Goal: Find contact information: Find contact information

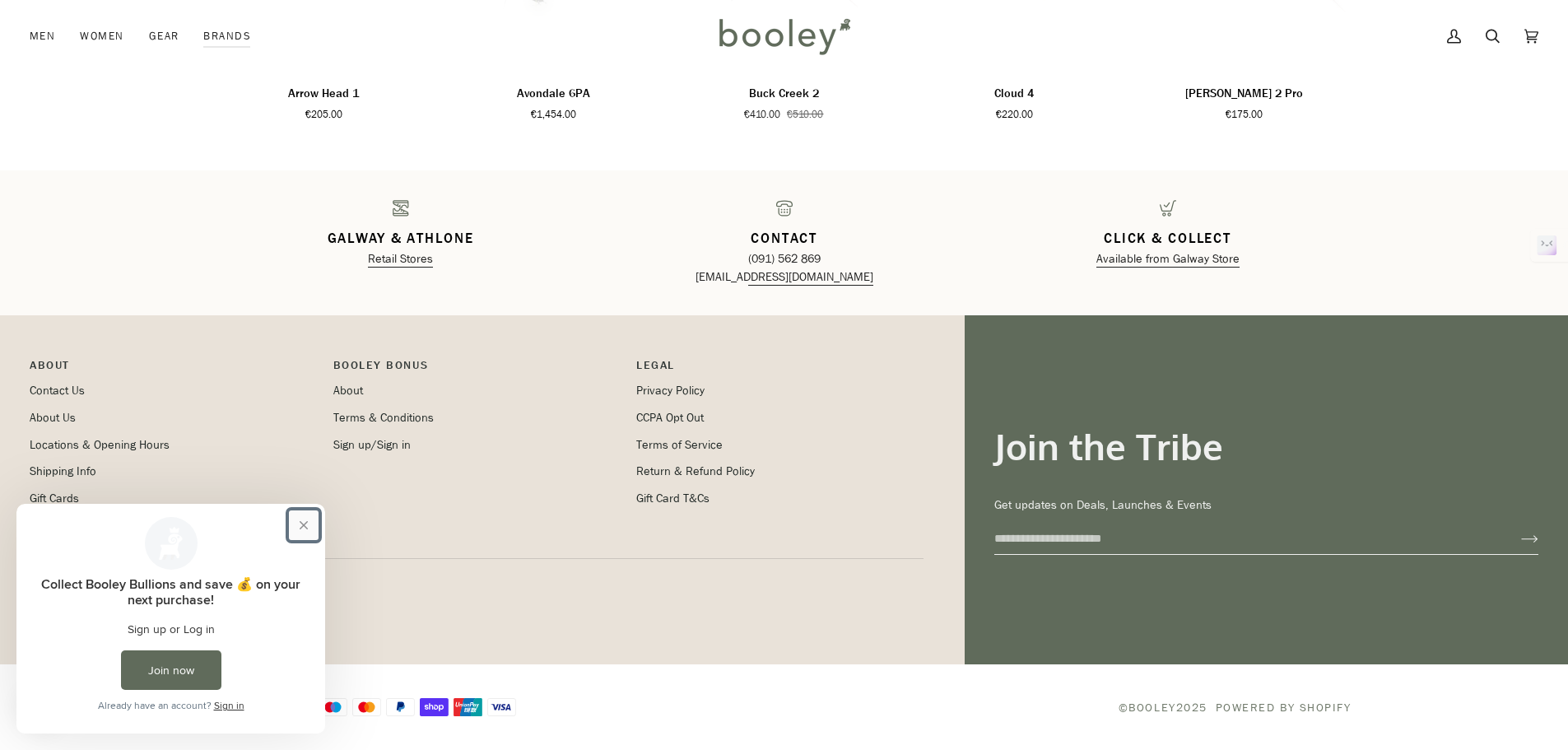
click at [299, 523] on button "Close prompt" at bounding box center [303, 524] width 30 height 30
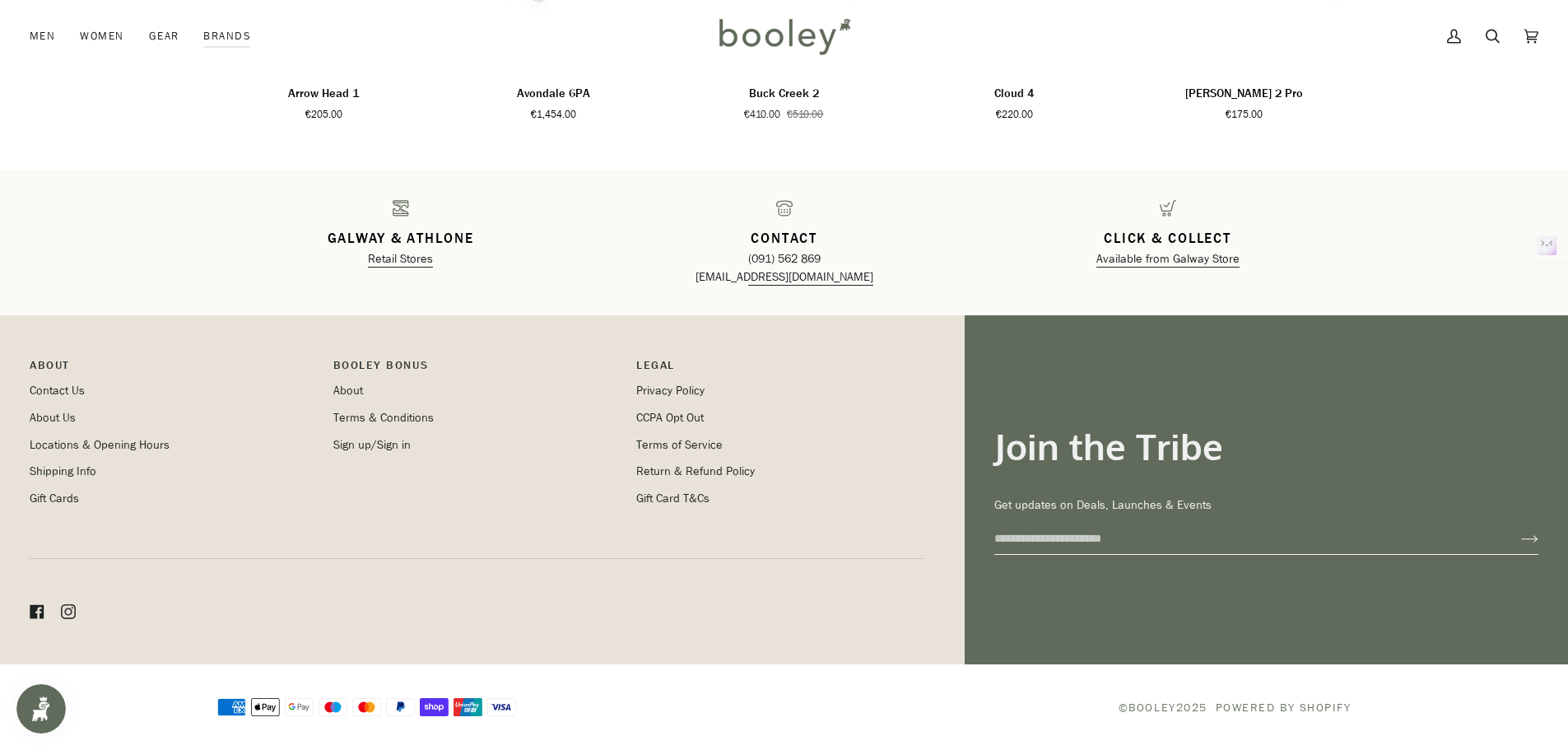
click at [37, 612] on icon at bounding box center [37, 611] width 14 height 14
click at [54, 386] on link "Contact Us" at bounding box center [57, 390] width 55 height 15
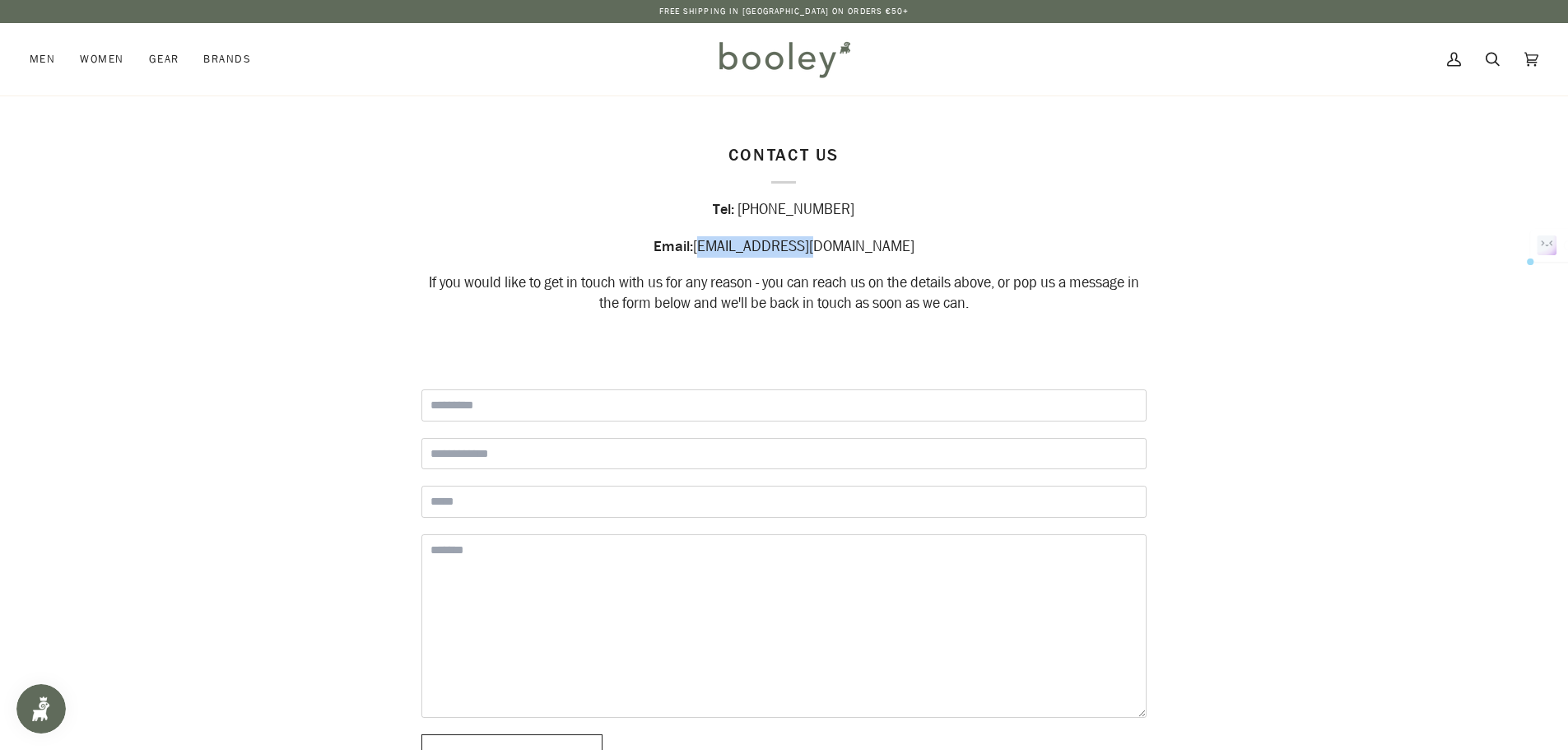
drag, startPoint x: 830, startPoint y: 242, endPoint x: 760, endPoint y: 256, distance: 71.4
click at [760, 256] on div "Email: hello@booley.ie" at bounding box center [784, 246] width 725 height 21
drag, startPoint x: 863, startPoint y: 202, endPoint x: 740, endPoint y: 212, distance: 123.4
click at [740, 212] on div "Tel: +353 (0)91 562 869" at bounding box center [784, 210] width 725 height 21
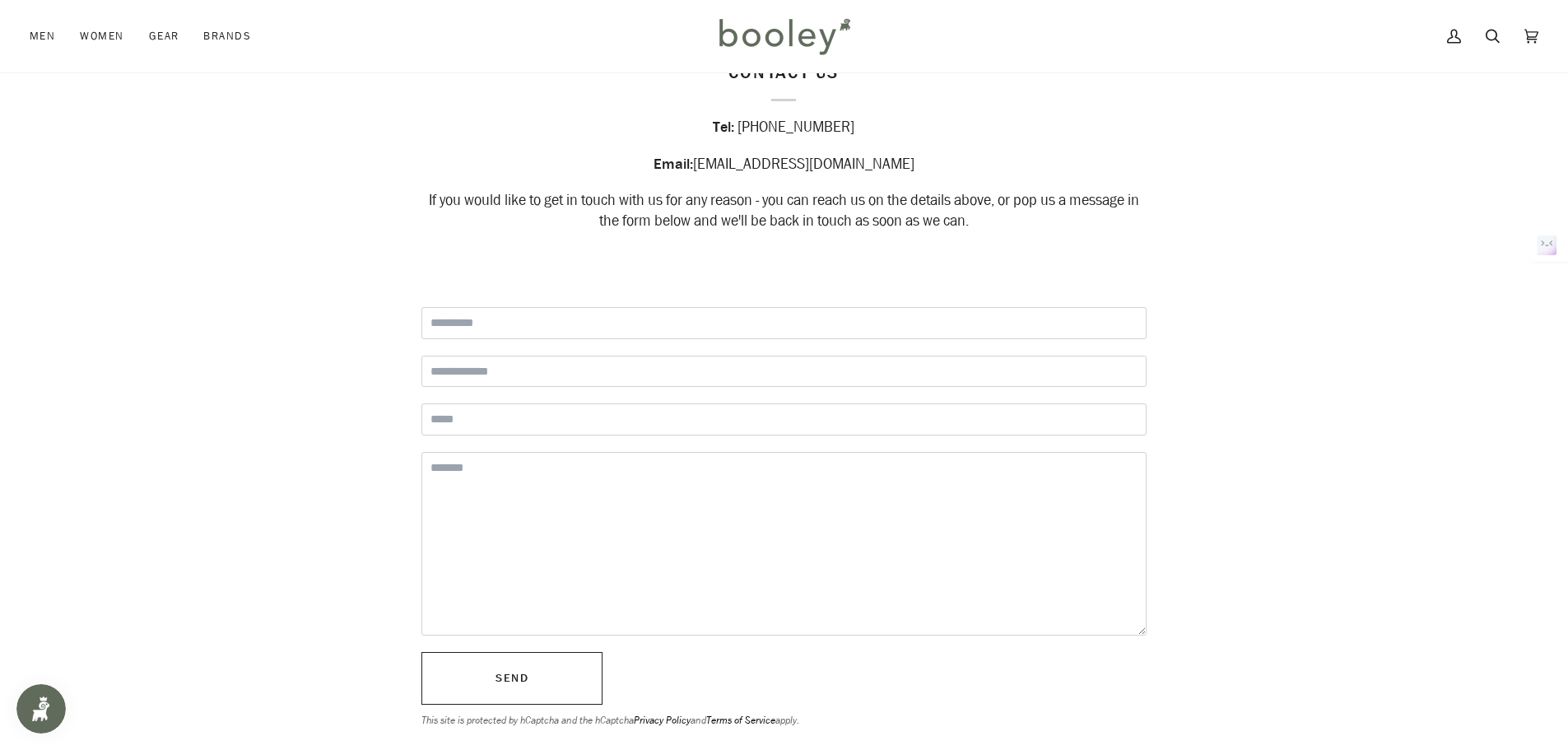
click at [1228, 153] on section "Contact Us Tel: +353 (0)91 562 869 Email: hello@booley.ie If you would like to …" at bounding box center [784, 145] width 1568 height 264
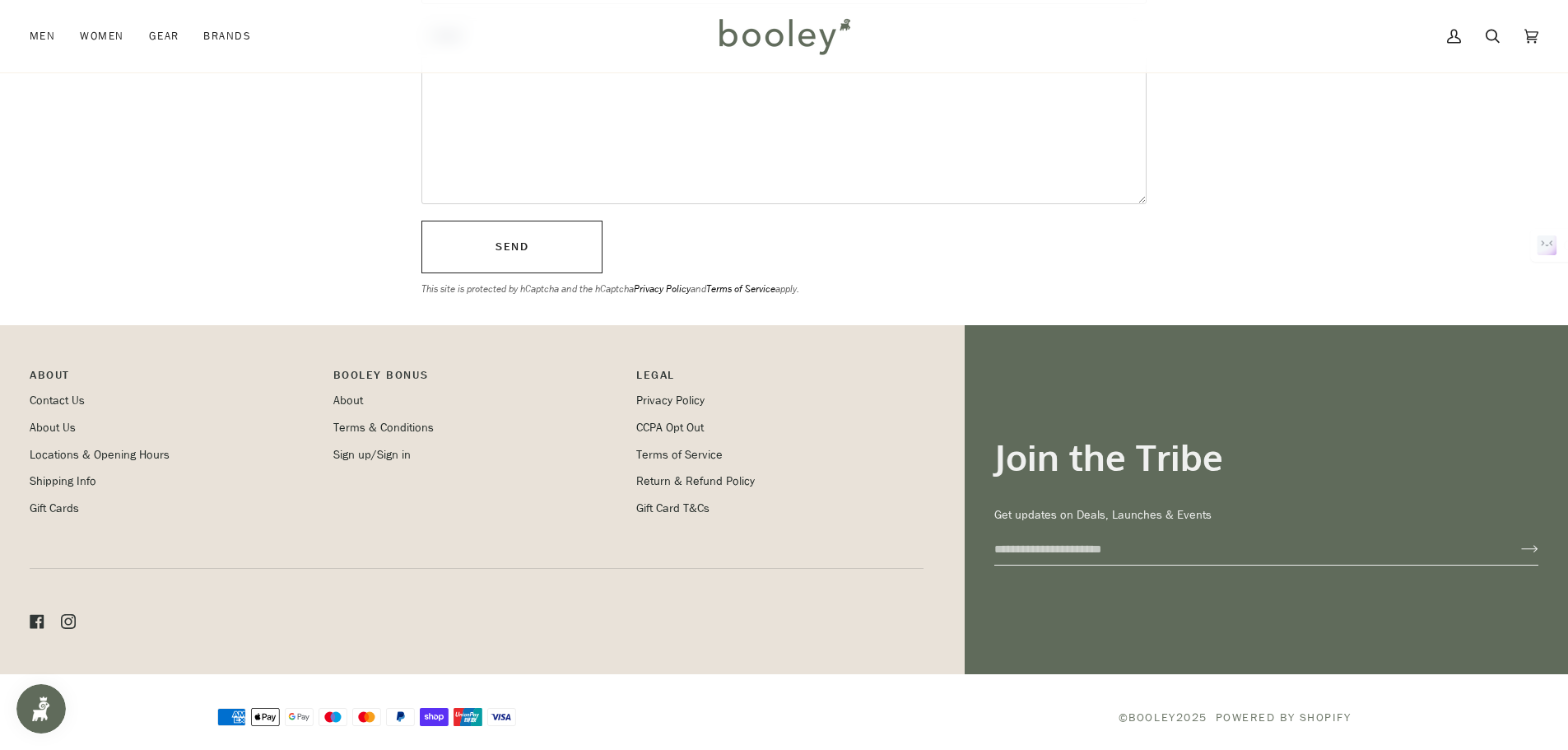
scroll to position [525, 0]
